Goal: Task Accomplishment & Management: Complete application form

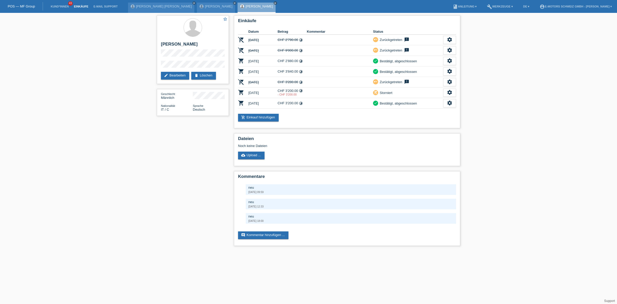
click at [81, 5] on link "Einkäufe" at bounding box center [81, 6] width 20 height 3
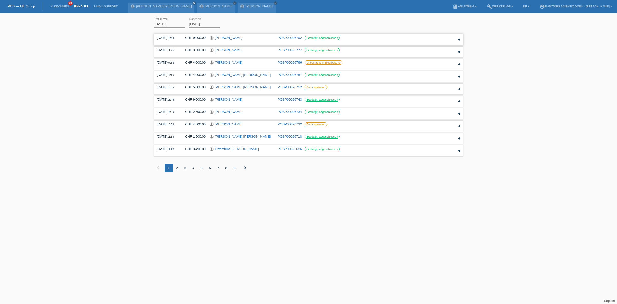
click at [218, 38] on link "[PERSON_NAME]" at bounding box center [229, 38] width 28 height 4
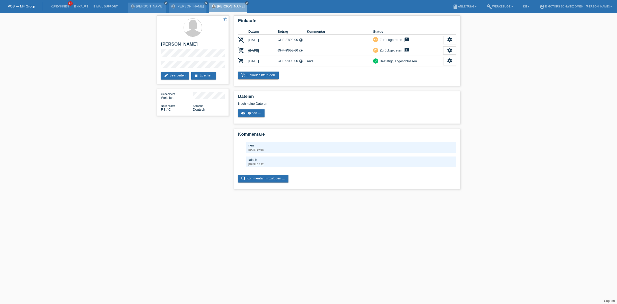
click at [57, 9] on li "Kund*innen 41" at bounding box center [59, 6] width 23 height 13
click at [58, 6] on link "Kund*innen" at bounding box center [59, 6] width 23 height 3
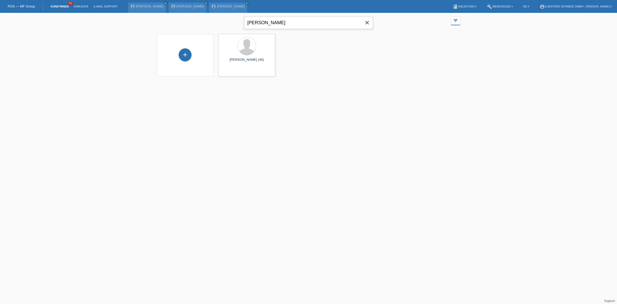
drag, startPoint x: 283, startPoint y: 20, endPoint x: 169, endPoint y: 19, distance: 114.7
click at [169, 19] on div "mannino close filter_list view_module Alle Kund*innen anzeigen star Markierte K…" at bounding box center [308, 22] width 308 height 19
type input "gian"
click at [189, 53] on div "+" at bounding box center [185, 54] width 13 height 13
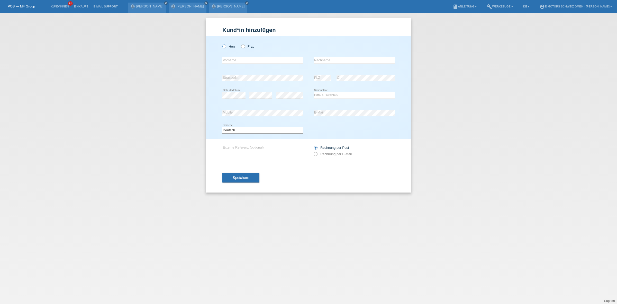
click at [222, 44] on icon at bounding box center [222, 44] width 0 height 0
click at [224, 47] on input "Herr" at bounding box center [223, 45] width 3 height 3
radio input "true"
click at [237, 59] on input "text" at bounding box center [262, 60] width 81 height 6
type input "Gian Luca"
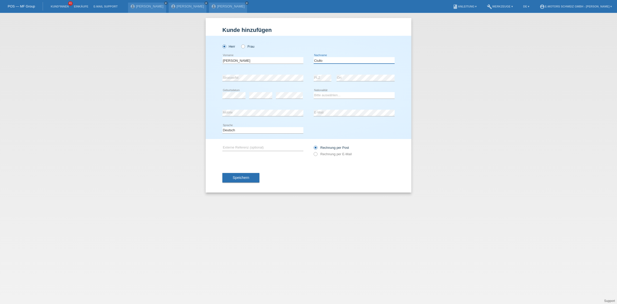
type input "Ciullo"
click at [222, 88] on div "Herr Frau Gian Luca error Vorname" at bounding box center [309, 87] width 206 height 103
click at [222, 93] on div "Herr Frau Gian Luca error Vorname" at bounding box center [309, 87] width 206 height 103
click at [227, 98] on div "error Geburtsdatum" at bounding box center [233, 95] width 23 height 6
click at [338, 95] on select "Bitte auswählen... Schweiz Deutschland Liechtenstein Österreich ------------ Af…" at bounding box center [354, 95] width 81 height 6
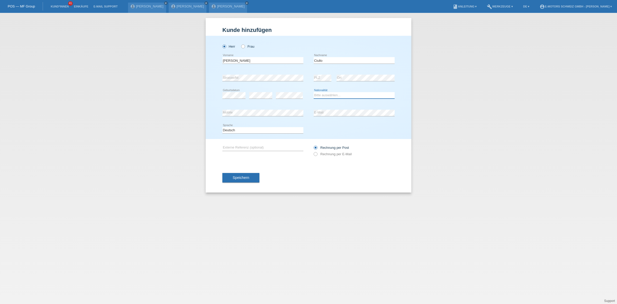
select select "IT"
click at [314, 92] on select "Bitte auswählen... Schweiz Deutschland Liechtenstein Österreich ------------ Af…" at bounding box center [354, 95] width 81 height 6
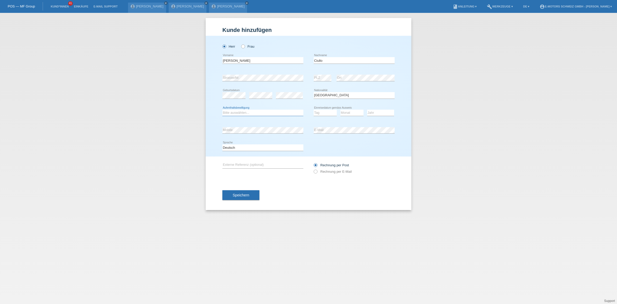
click at [273, 110] on select "Bitte auswählen... C B B - Flüchtlingsstatus Andere" at bounding box center [262, 113] width 81 height 6
select select "C"
click at [222, 110] on select "Bitte auswählen... C B B - Flüchtlingsstatus Andere" at bounding box center [262, 113] width 81 height 6
click at [319, 114] on select "Tag 01 02 03 04 05 06 07 08 09 10 11" at bounding box center [325, 113] width 23 height 6
select select "17"
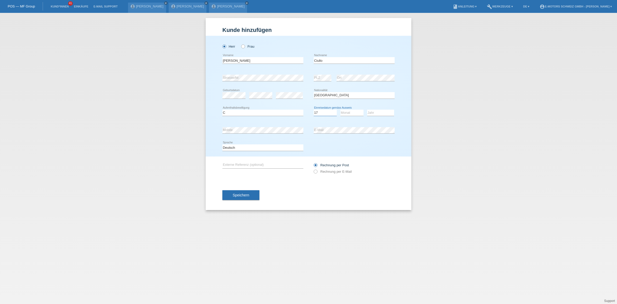
click at [314, 110] on select "Tag 01 02 03 04 05 06 07 08 09 10 11" at bounding box center [325, 113] width 23 height 6
click at [350, 116] on div "Monat 01 02 03 04 05 06 07 08 09 10 11 12 error" at bounding box center [351, 112] width 23 height 17
click at [350, 113] on select "Monat 01 02 03 04 05 06 07 08 09 10 11" at bounding box center [351, 113] width 23 height 6
select select "11"
click at [340, 110] on select "Monat 01 02 03 04 05 06 07 08 09 10 11" at bounding box center [351, 113] width 23 height 6
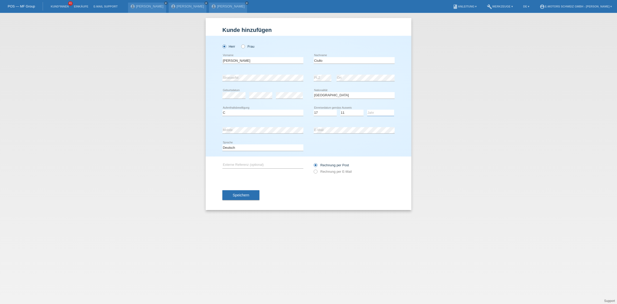
click at [375, 113] on select "Jahr 2025 2024 2023 2022 2021 2020 2019 2018 2017 2016 2015 2014 2013 2012 2011…" at bounding box center [380, 113] width 27 height 6
select select "1990"
click at [367, 110] on select "Jahr 2025 2024 2023 2022 2021 2020 2019 2018 2017 2016 2015 2014 2013 2012 2011…" at bounding box center [380, 113] width 27 height 6
click at [307, 135] on div "error Mobile error E-Mail" at bounding box center [308, 129] width 172 height 17
click at [338, 139] on div "Deutsch Français Italiano English error Sprache" at bounding box center [308, 147] width 172 height 17
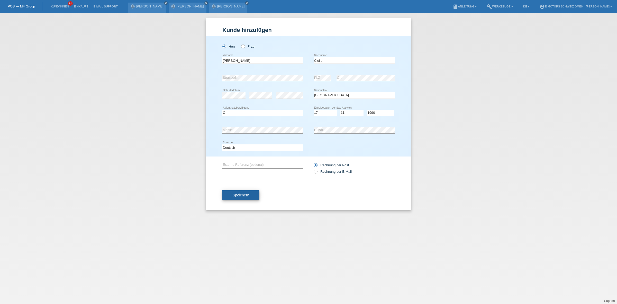
click at [239, 193] on span "Speichern" at bounding box center [241, 195] width 16 height 4
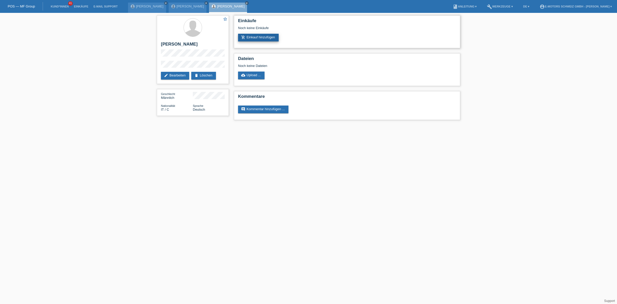
click at [262, 40] on link "add_shopping_cart Einkauf hinzufügen" at bounding box center [258, 38] width 41 height 8
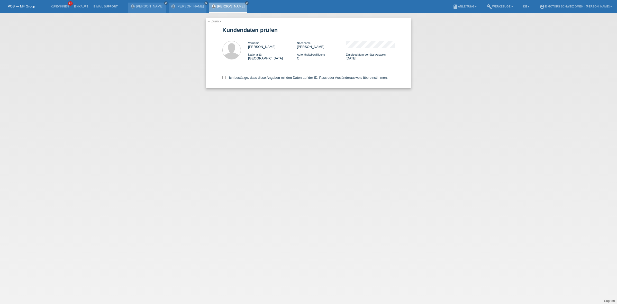
click at [254, 73] on div "Ich bestätige, dass diese Angaben mit den Daten auf der ID, Pass oder Ausländer…" at bounding box center [308, 76] width 172 height 23
click at [253, 76] on label "Ich bestätige, dass diese Angaben mit den Daten auf der ID, Pass oder Ausländer…" at bounding box center [304, 78] width 165 height 4
click at [226, 76] on input "Ich bestätige, dass diese Angaben mit den Daten auf der ID, Pass oder Ausländer…" at bounding box center [223, 77] width 3 height 3
checkbox input "true"
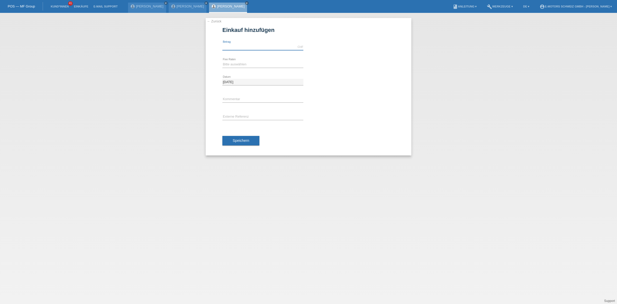
click at [254, 44] on input "text" at bounding box center [262, 47] width 81 height 6
type input "9000.00"
click at [234, 66] on select "Bitte auswählen 12 Raten 24 Raten 36 Raten 48 Raten" at bounding box center [262, 64] width 81 height 6
select select "214"
click at [222, 61] on select "Bitte auswählen 12 Raten 24 Raten 36 Raten 48 Raten" at bounding box center [262, 64] width 81 height 6
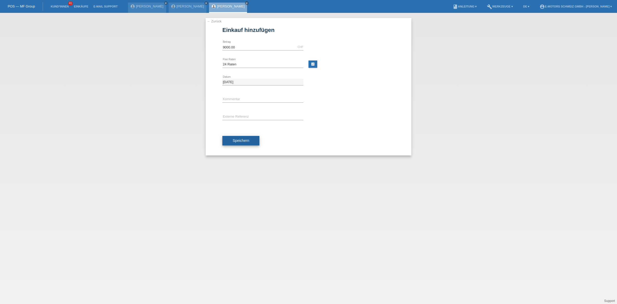
click at [242, 138] on button "Speichern" at bounding box center [240, 141] width 37 height 10
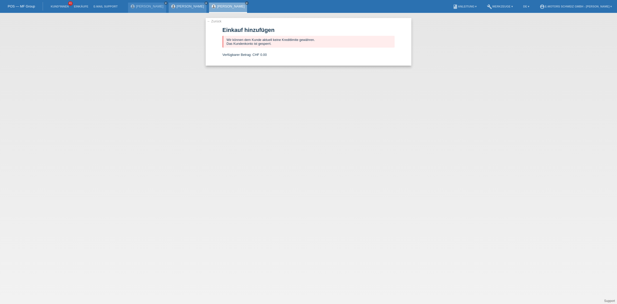
click at [183, 6] on link "[PERSON_NAME]" at bounding box center [191, 6] width 28 height 4
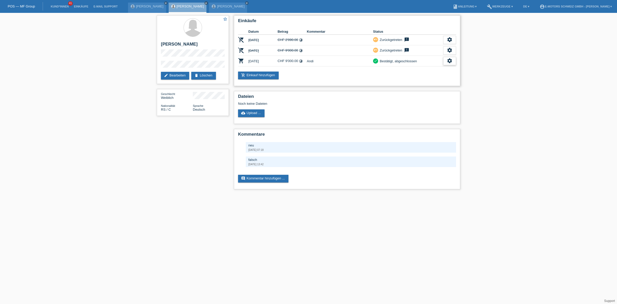
click at [452, 60] on icon "settings" at bounding box center [450, 61] width 6 height 6
click at [430, 67] on div "fullscreen Anzeigen" at bounding box center [430, 69] width 50 height 8
